Goal: Information Seeking & Learning: Learn about a topic

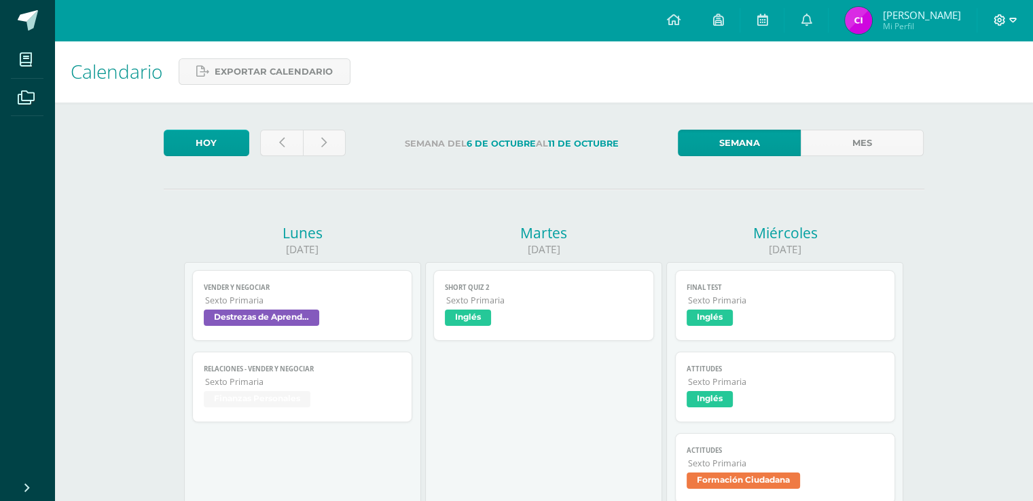
click at [994, 22] on icon at bounding box center [1000, 20] width 12 height 12
click at [975, 85] on link "Cerrar sesión" at bounding box center [962, 93] width 107 height 20
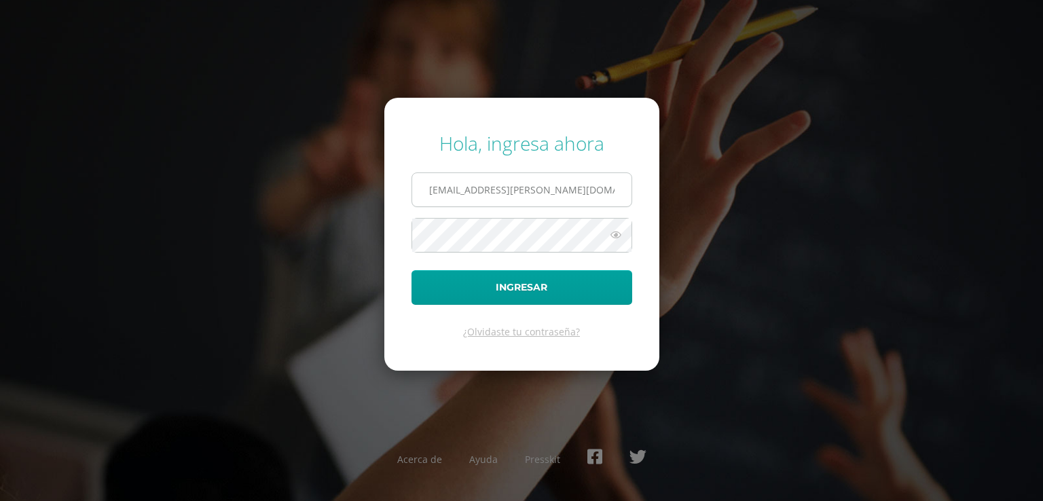
click at [614, 196] on input "11@fatima.edoo.gt" at bounding box center [521, 189] width 219 height 33
type input "1@fatima.edoo.gt"
click at [623, 237] on icon at bounding box center [616, 235] width 18 height 16
click at [406, 343] on form "Hola, ingresa ahora 1@fatima.edoo.gt Ingresar ¿Olvidaste tu contraseña?" at bounding box center [521, 234] width 275 height 273
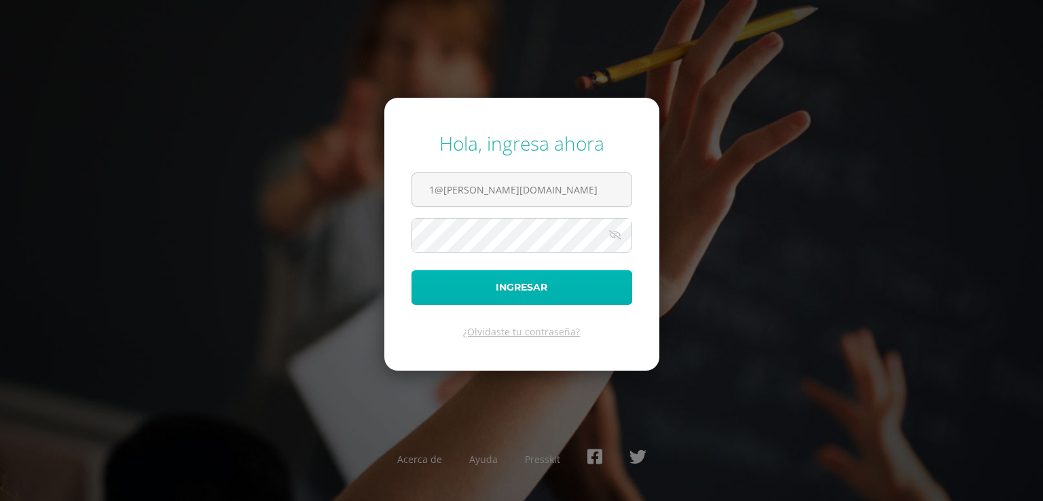
click at [435, 278] on button "Ingresar" at bounding box center [522, 287] width 221 height 35
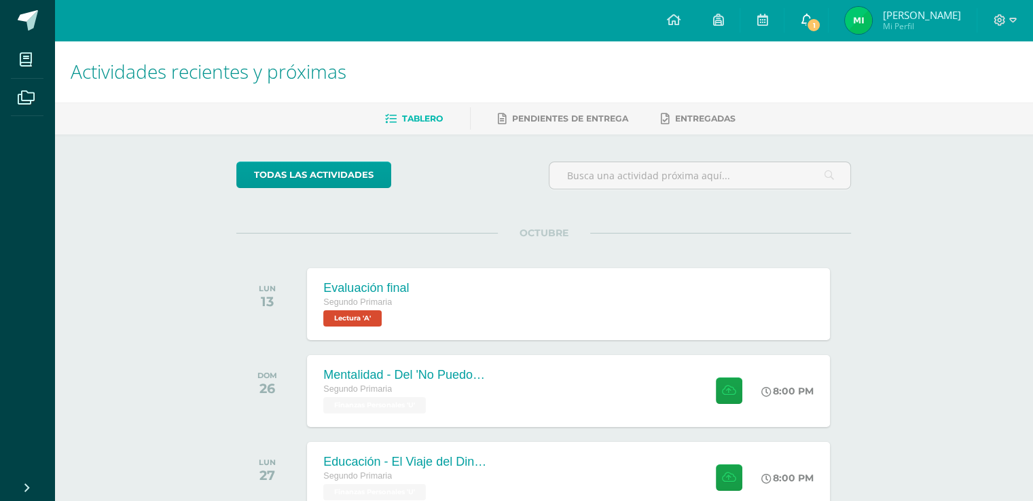
click at [828, 12] on link "1" at bounding box center [806, 20] width 43 height 41
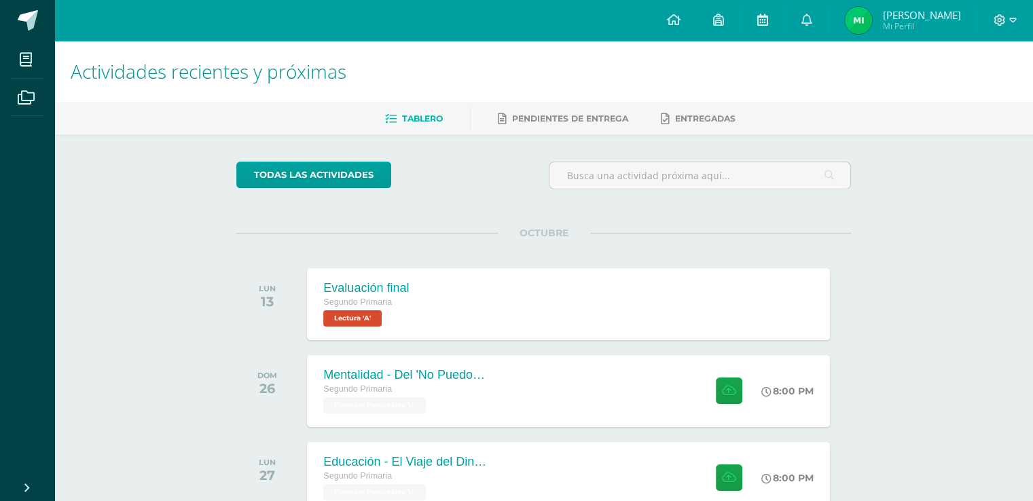
click at [766, 14] on link at bounding box center [761, 20] width 43 height 41
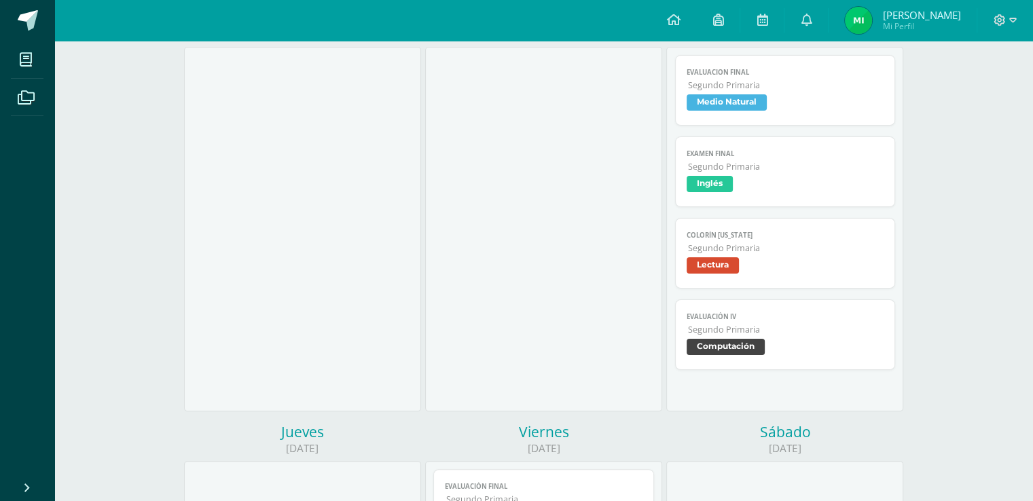
scroll to position [217, 0]
click at [723, 283] on link "colorín colorado Segundo Primaria Lectura" at bounding box center [785, 251] width 221 height 71
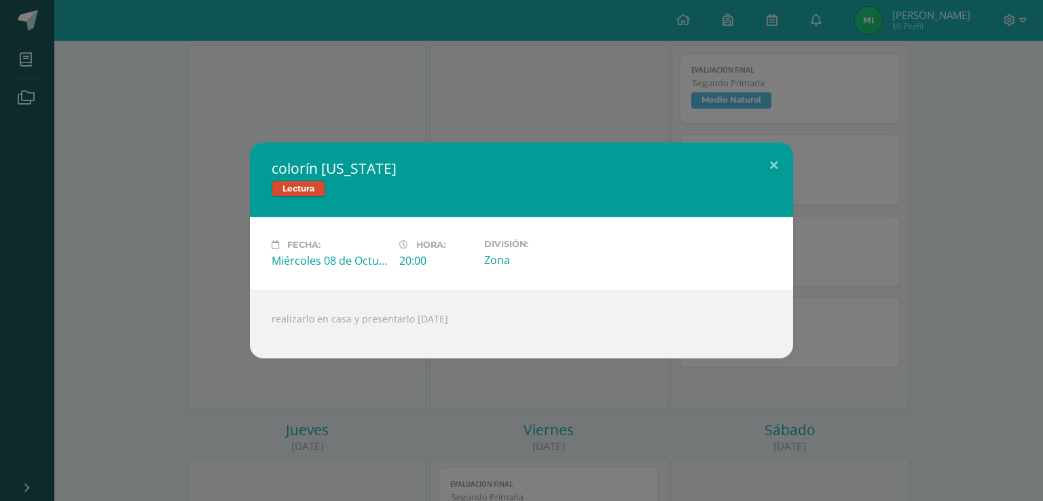
click at [804, 257] on div "colorín colorado Lectura Fecha: Miércoles 08 de Octubre Hora: 20:00 División: Z…" at bounding box center [521, 251] width 1032 height 216
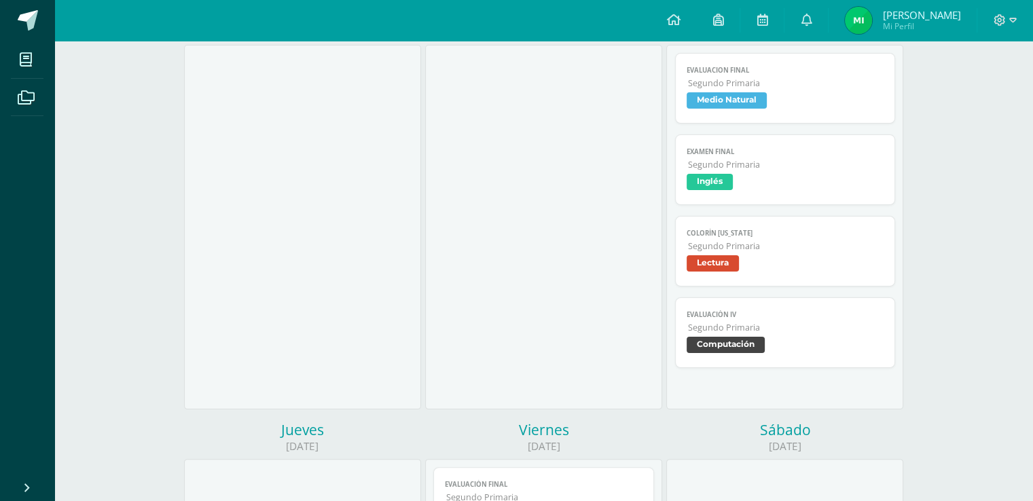
click at [778, 319] on span "Evaluación IV" at bounding box center [786, 314] width 198 height 9
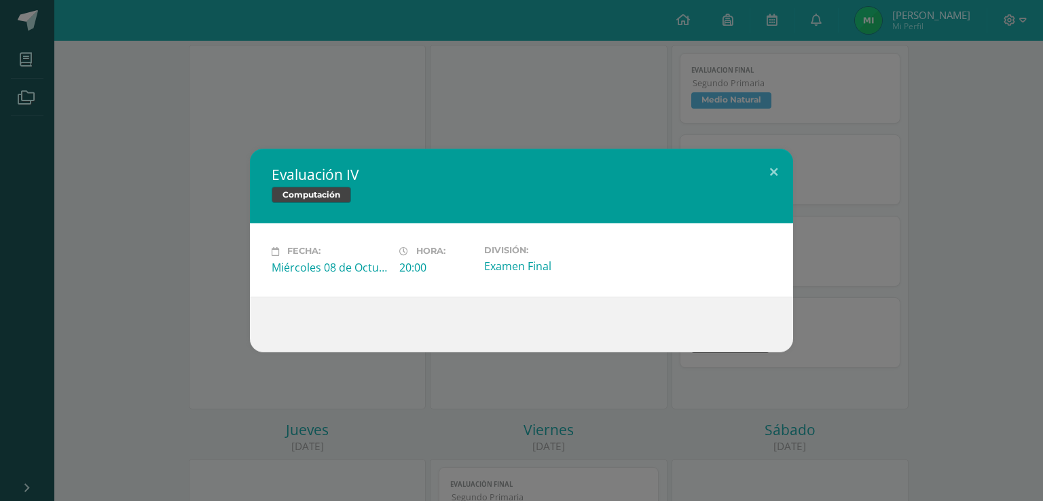
click at [837, 326] on div "Evaluación IV Computación Fecha: Miércoles 08 de Octubre Hora: 20:00 División: …" at bounding box center [521, 250] width 1032 height 203
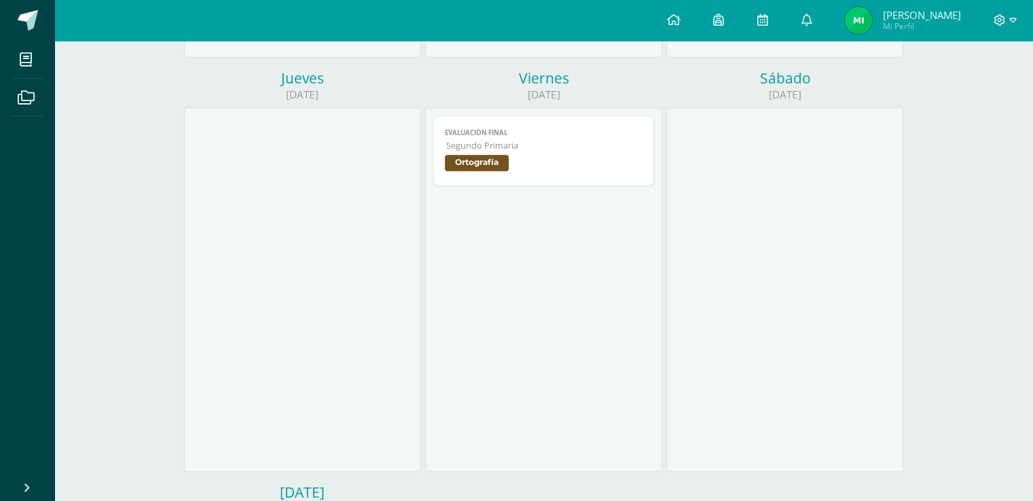
scroll to position [571, 0]
click at [495, 170] on span "Ortografía" at bounding box center [477, 162] width 64 height 16
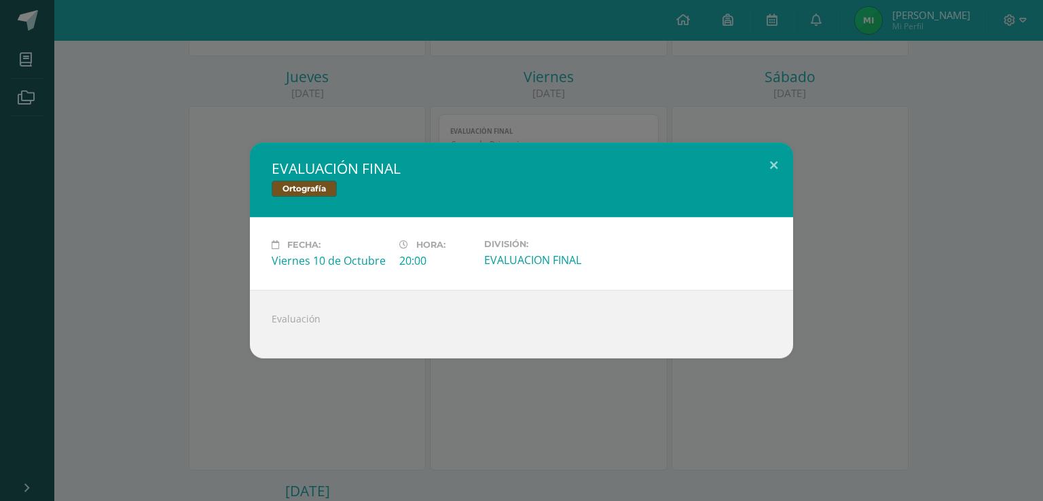
click at [848, 183] on div "EVALUACIÓN FINAL Ortografía Fecha: Viernes 10 de Octubre Hora: 20:00 División: …" at bounding box center [521, 251] width 1032 height 216
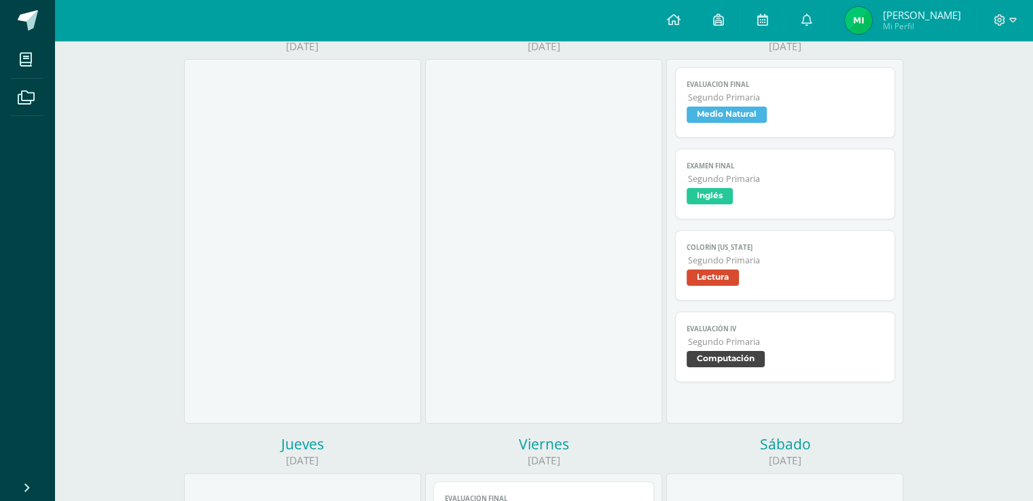
scroll to position [0, 0]
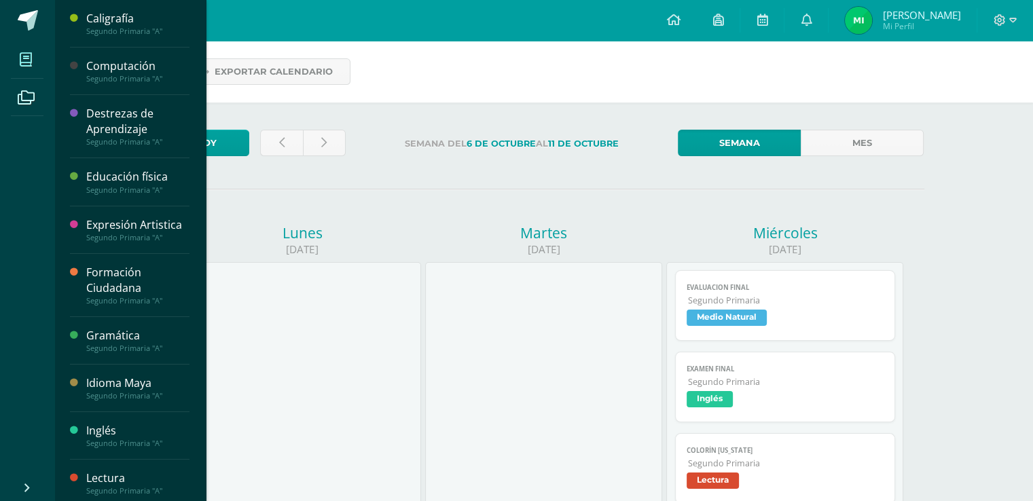
click at [22, 65] on span at bounding box center [26, 59] width 31 height 31
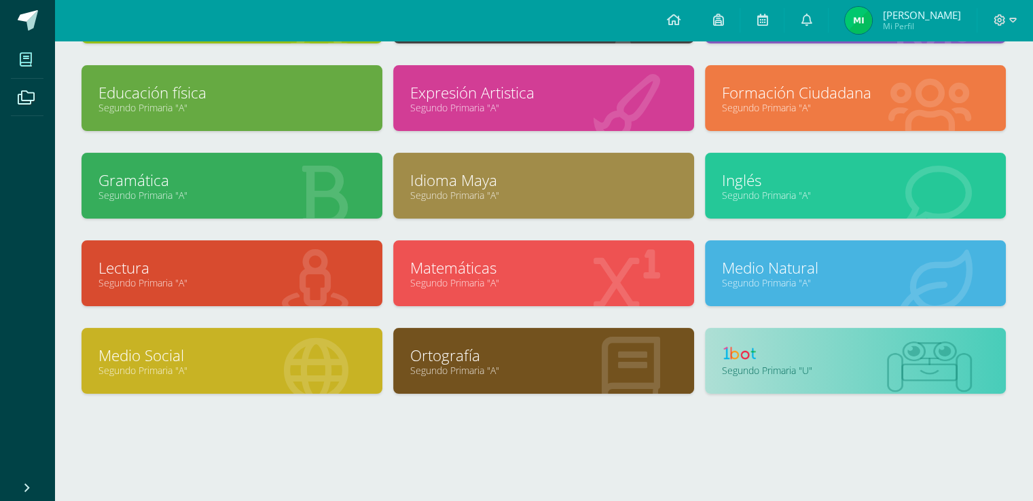
scroll to position [176, 0]
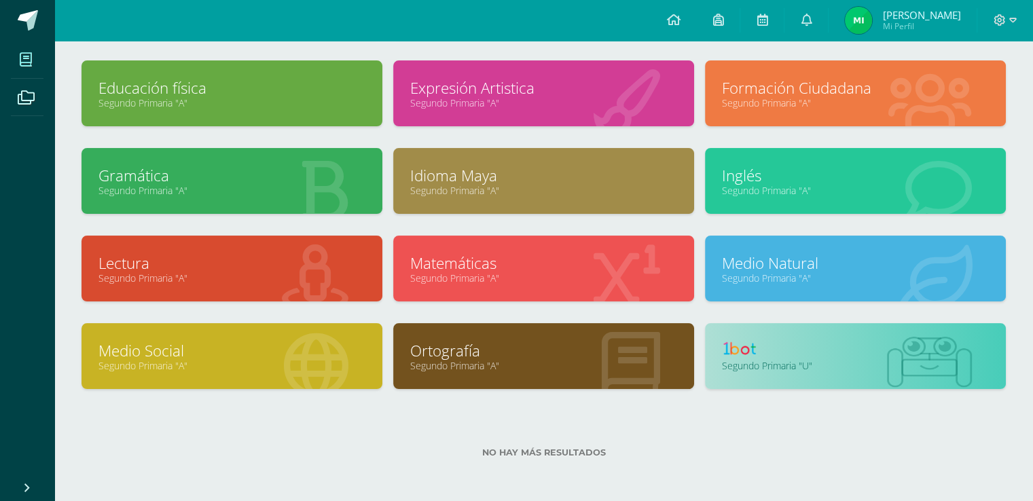
click at [220, 276] on div "Lectura Segundo Primaria "A"" at bounding box center [232, 269] width 301 height 66
click at [265, 253] on link "Lectura" at bounding box center [231, 263] width 267 height 21
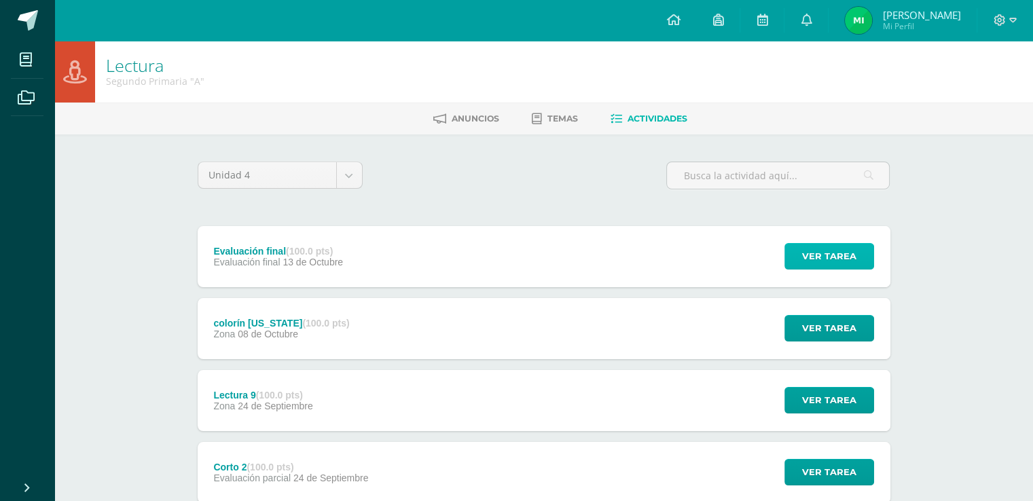
click at [858, 257] on button "Ver tarea" at bounding box center [830, 256] width 90 height 26
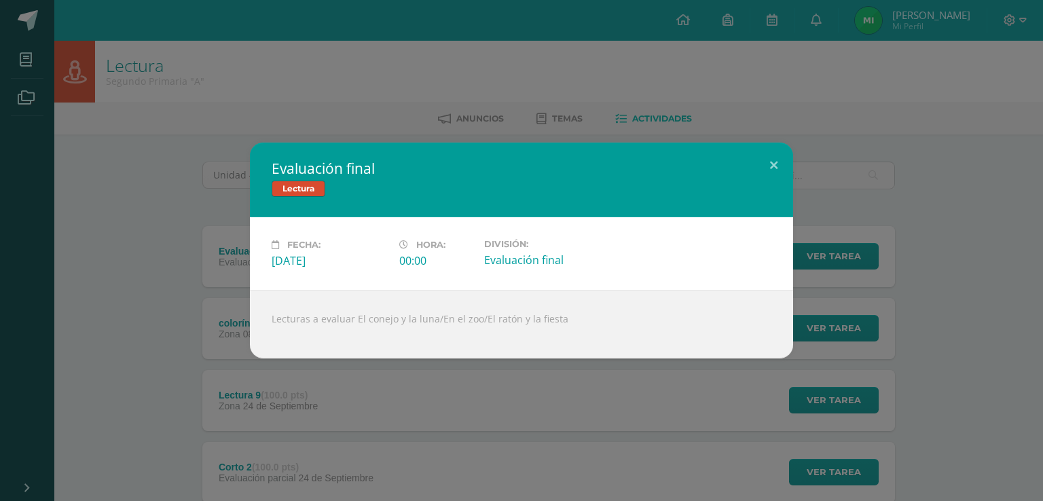
click at [888, 75] on div "Evaluación final Lectura Fecha: Lunes 13 de Octubre Hora: 00:00 División:" at bounding box center [521, 250] width 1043 height 501
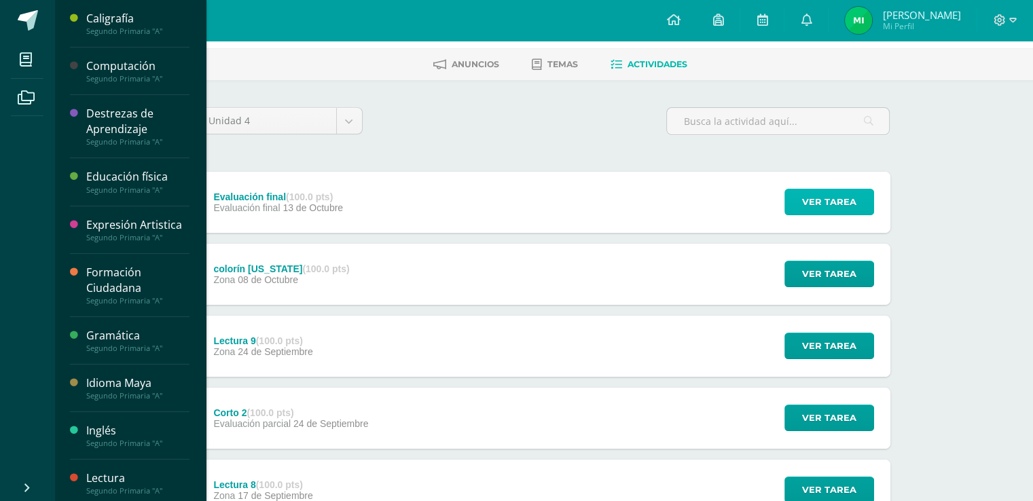
scroll to position [82, 0]
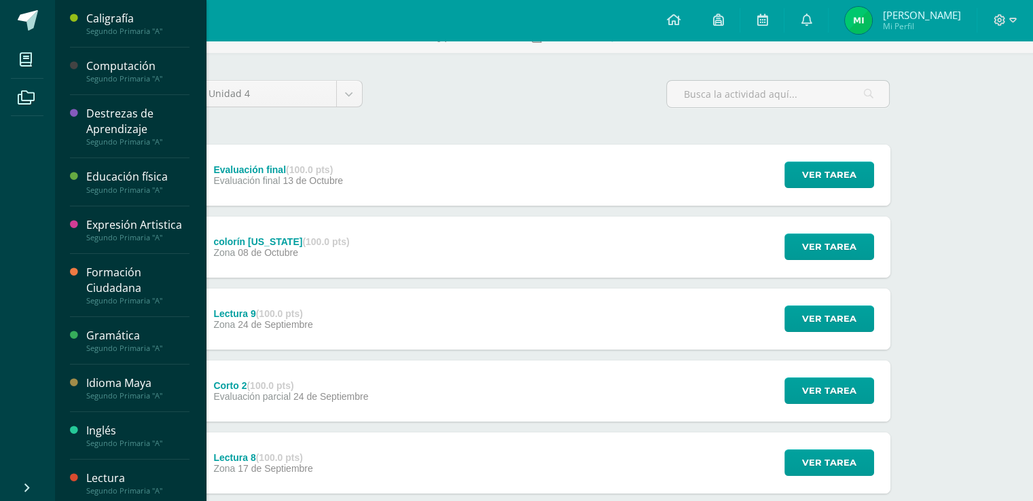
click at [149, 491] on div "Lectura Segundo Primaria "A"" at bounding box center [130, 484] width 120 height 48
click at [149, 486] on div "Lectura Segundo Primaria "A"" at bounding box center [130, 484] width 120 height 48
click at [179, 460] on div "Inglés Segundo Primaria "A"" at bounding box center [130, 436] width 120 height 48
click at [180, 460] on div "Inglés Segundo Primaria "A"" at bounding box center [130, 436] width 120 height 48
click at [183, 483] on div "Lectura Segundo Primaria "A"" at bounding box center [130, 484] width 120 height 48
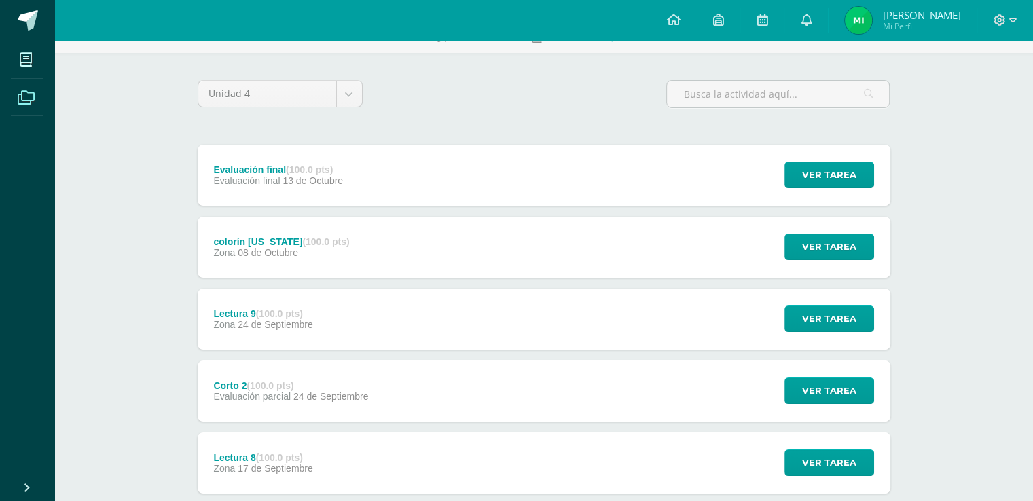
click at [35, 102] on icon at bounding box center [26, 98] width 17 height 14
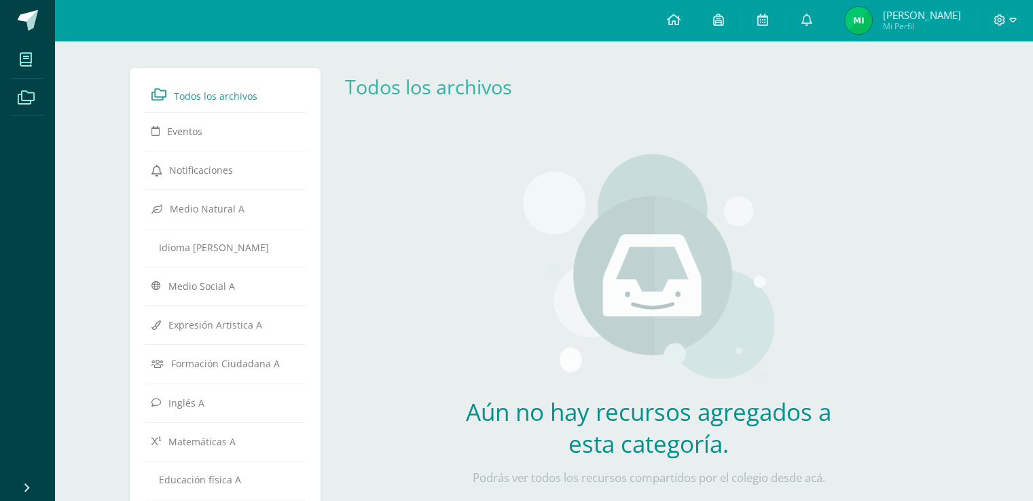
click at [38, 67] on span at bounding box center [26, 59] width 31 height 31
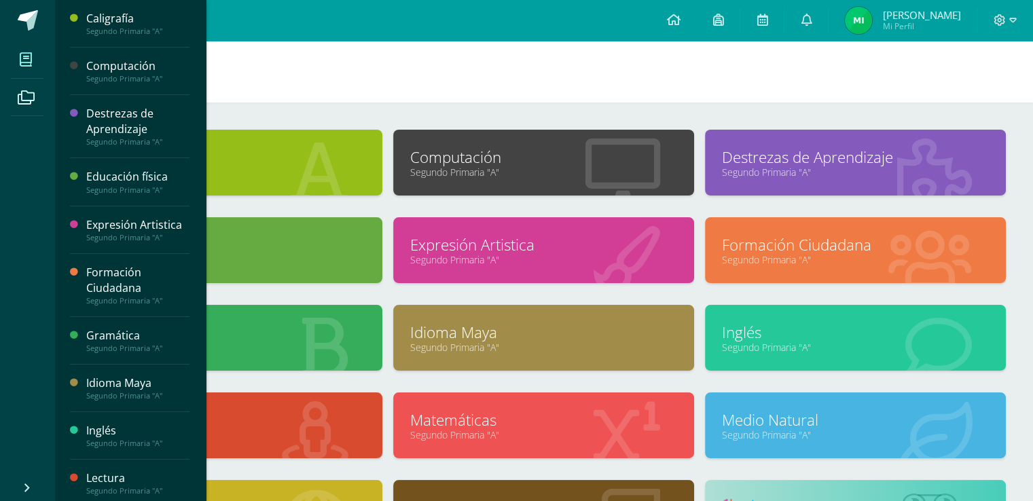
click at [492, 455] on div "Matemáticas Segundo Primaria "A"" at bounding box center [543, 426] width 301 height 66
click at [571, 431] on link "Matemáticas" at bounding box center [543, 420] width 267 height 21
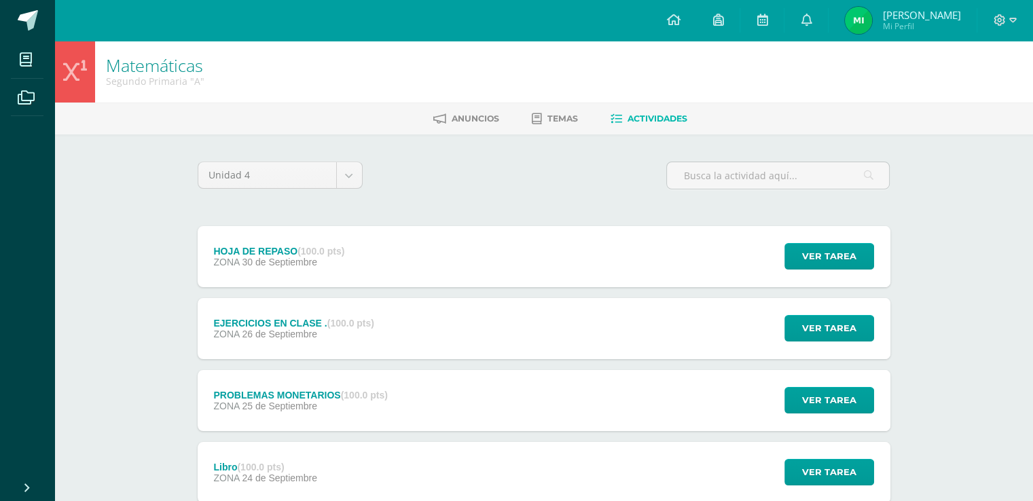
click at [750, 262] on div "HOJA DE REPASO (100.0 pts) ZONA [DATE] Ver tarea HOJA DE REPASO Matemáticas Car…" at bounding box center [544, 256] width 693 height 61
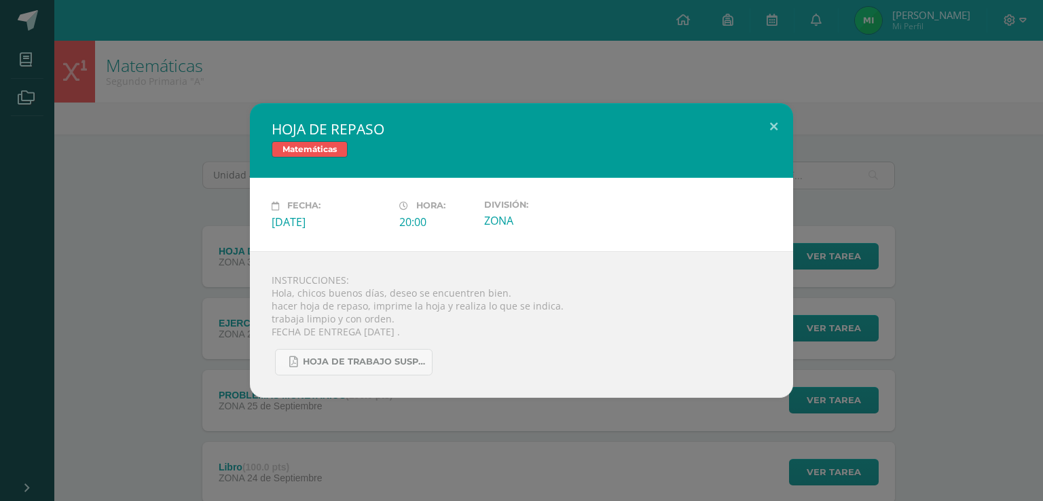
click at [750, 37] on div "HOJA DE REPASO Matemáticas Fecha: [DATE] Hora: 20:00 División: ZONA" at bounding box center [521, 250] width 1043 height 501
